Goal: Check status: Check status

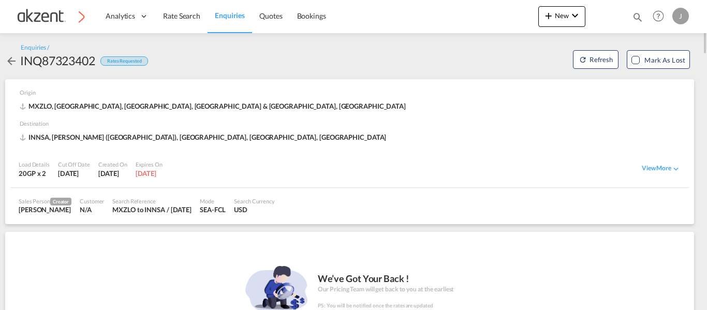
click at [639, 11] on div "Bookings Quotes Enquiries Help Resources Product Release J My Profile Logout" at bounding box center [659, 16] width 66 height 32
click at [636, 13] on md-icon "icon-magnify" at bounding box center [637, 16] width 11 height 11
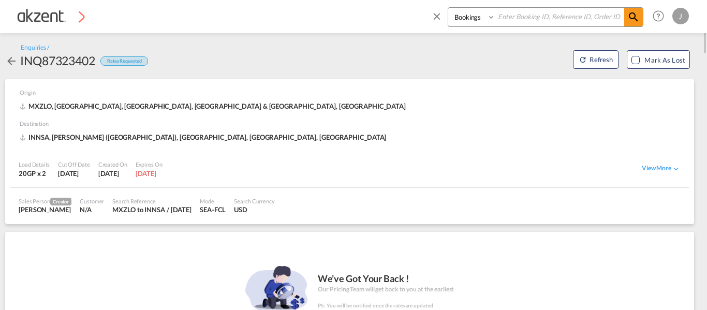
click at [553, 17] on input at bounding box center [559, 17] width 129 height 18
paste input "AKZ000006788"
type input "AKZ000006788"
click at [638, 11] on md-icon "icon-magnify" at bounding box center [633, 17] width 12 height 12
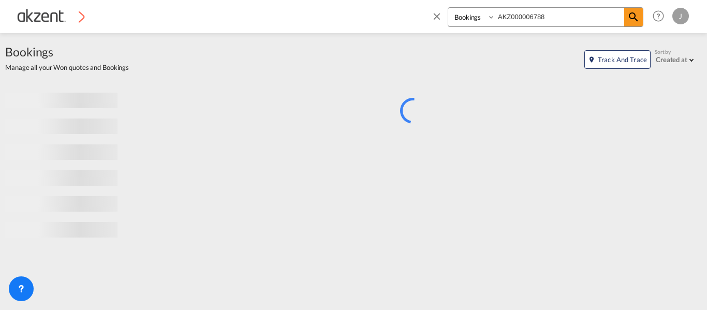
click at [489, 20] on select "Bookings Quotes Enquiries" at bounding box center [472, 17] width 49 height 19
click at [448, 8] on select "Bookings Quotes Enquiries" at bounding box center [472, 17] width 49 height 19
click at [488, 18] on select "Bookings Quotes Enquiries" at bounding box center [472, 17] width 49 height 19
click at [448, 8] on select "Bookings Quotes Enquiries" at bounding box center [472, 17] width 49 height 19
click at [626, 20] on span at bounding box center [633, 17] width 19 height 19
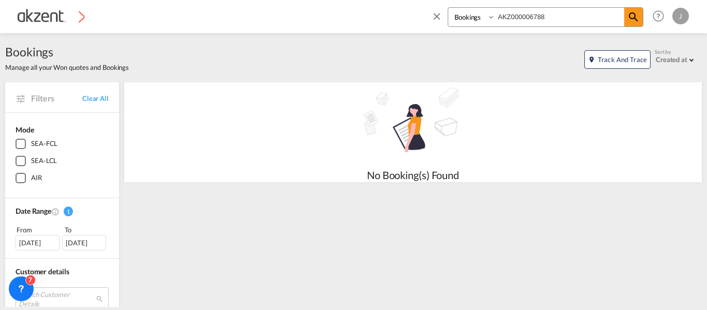
click at [493, 18] on select "Bookings Quotes Enquiries" at bounding box center [472, 17] width 49 height 19
select select "Quotes"
click at [448, 8] on select "Bookings Quotes Enquiries" at bounding box center [472, 17] width 49 height 19
click at [631, 17] on md-icon "icon-magnify" at bounding box center [633, 17] width 12 height 12
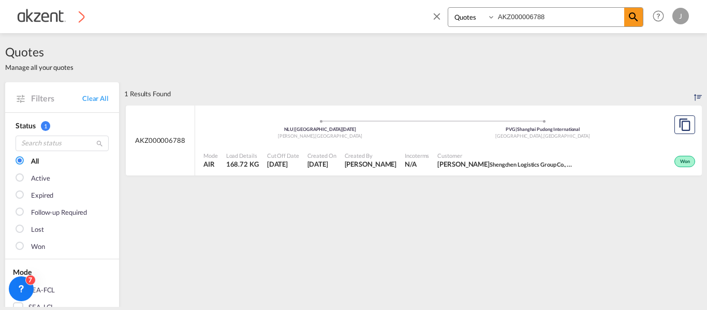
click at [528, 140] on div ".a{fill:#aaa8ad;} NLU | [GEOGRAPHIC_DATA][DATE][PERSON_NAME] , [GEOGRAPHIC_DATA…" at bounding box center [431, 126] width 456 height 31
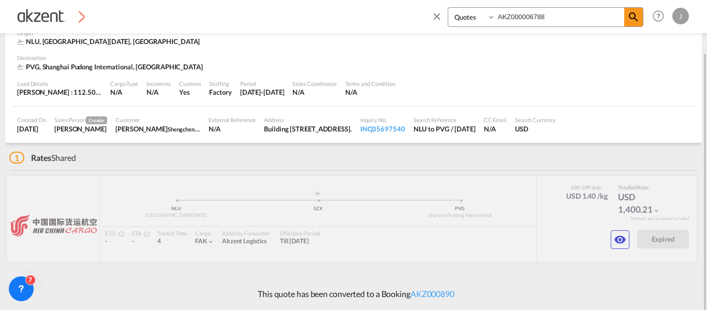
scroll to position [56, 0]
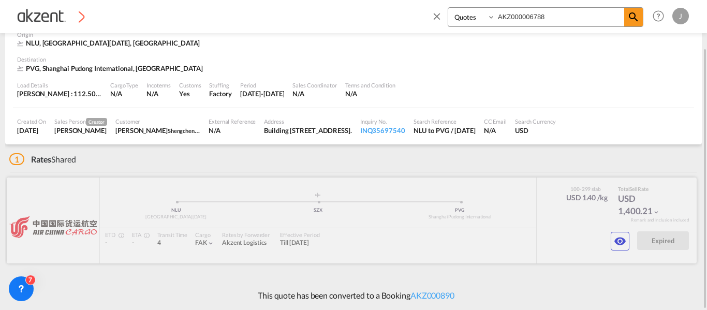
click at [619, 243] on md-icon "icon-eye" at bounding box center [620, 241] width 12 height 12
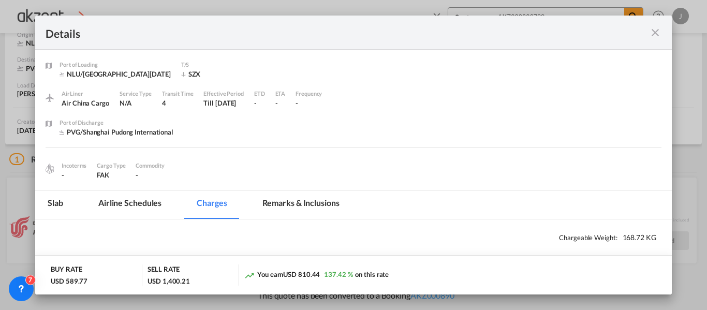
click at [290, 204] on md-tab-item "Remarks & Inclusions" at bounding box center [301, 204] width 102 height 28
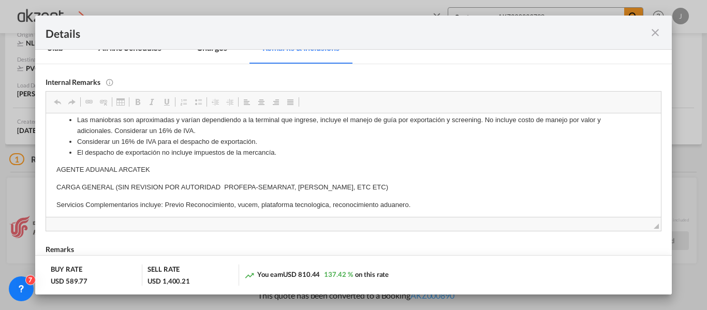
scroll to position [104, 0]
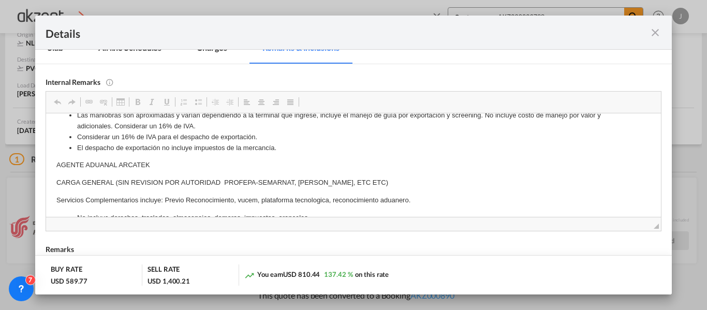
drag, startPoint x: 57, startPoint y: 126, endPoint x: 147, endPoint y: 124, distance: 89.6
click at [157, 158] on body "Costo [PERSON_NAME] aéreo ya incluye el VAT 4%. Tarifa válida para mercancía ge…" at bounding box center [353, 161] width 594 height 202
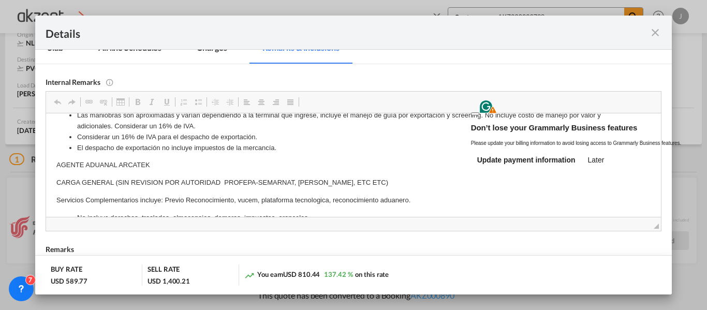
click at [652, 34] on md-icon "icon-close fg-AAA8AD m-0 cursor" at bounding box center [655, 32] width 12 height 12
